Goal: Task Accomplishment & Management: Complete application form

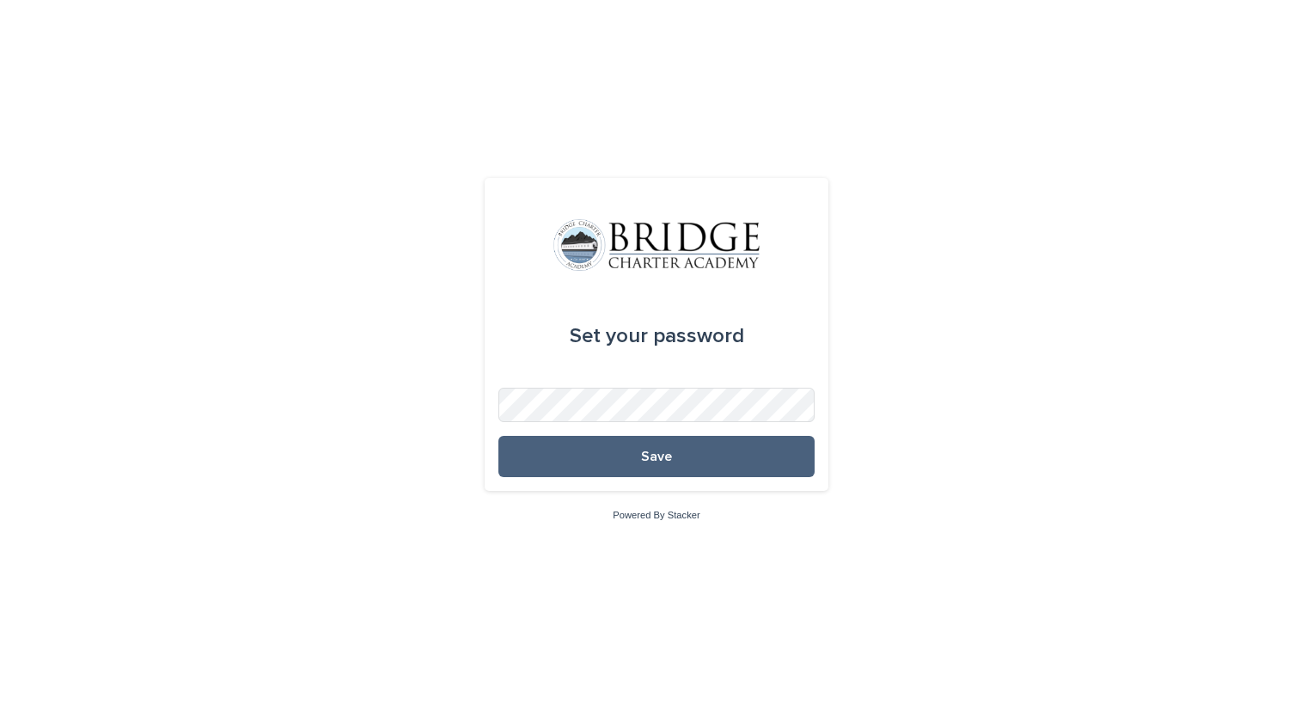
click at [627, 455] on button "Save" at bounding box center [656, 456] width 316 height 41
